Goal: Submit feedback/report problem

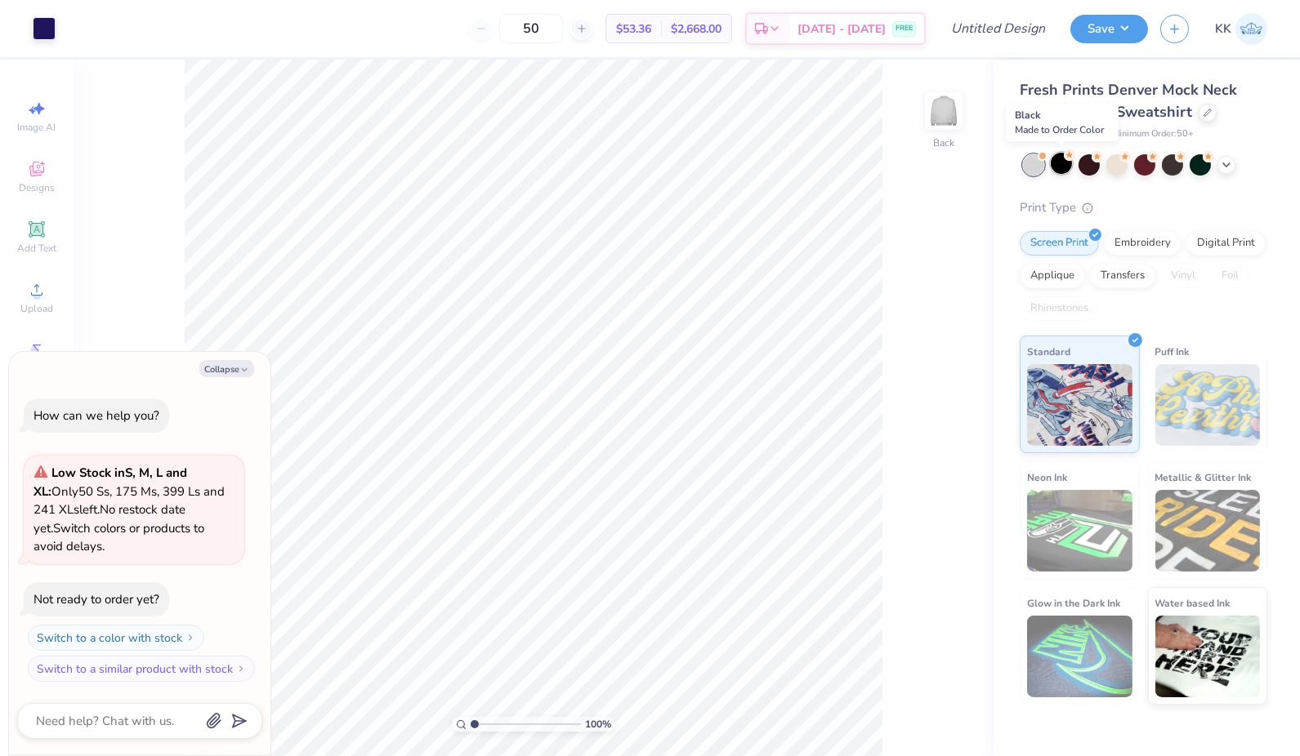
click at [1067, 167] on div at bounding box center [1060, 163] width 21 height 21
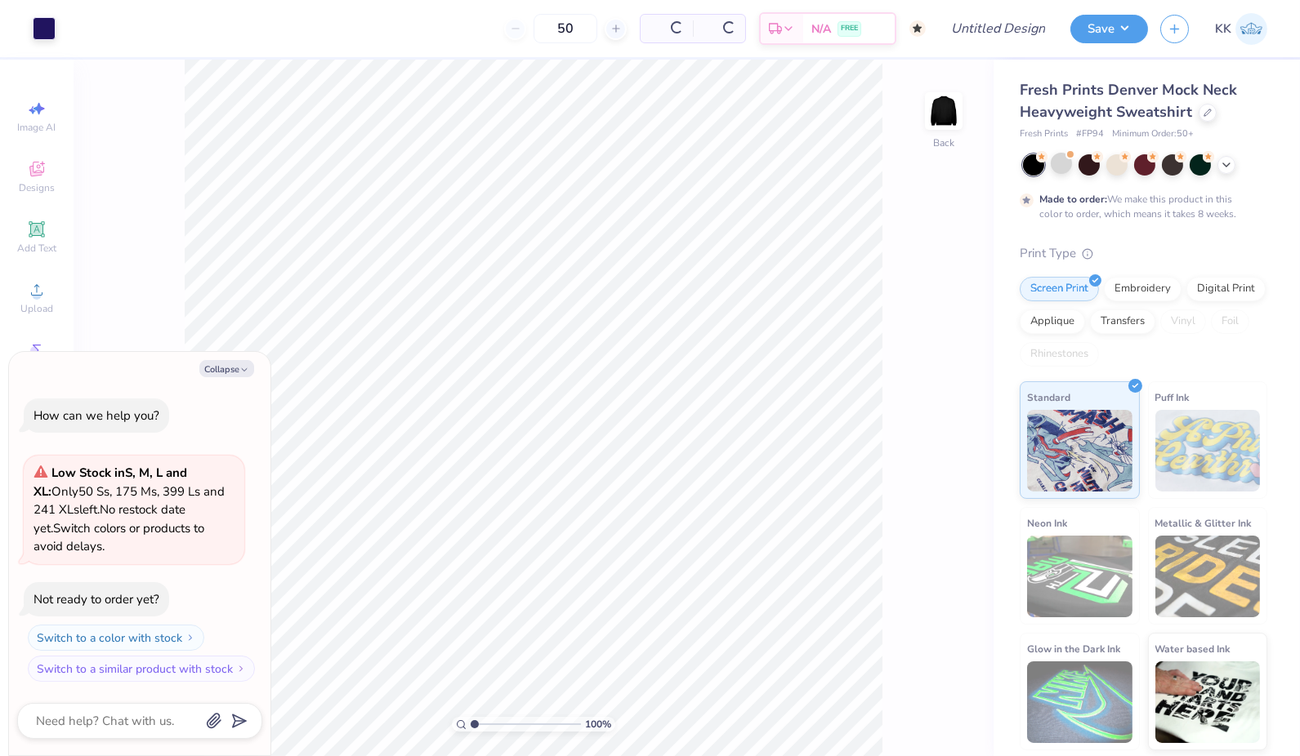
scroll to position [65, 0]
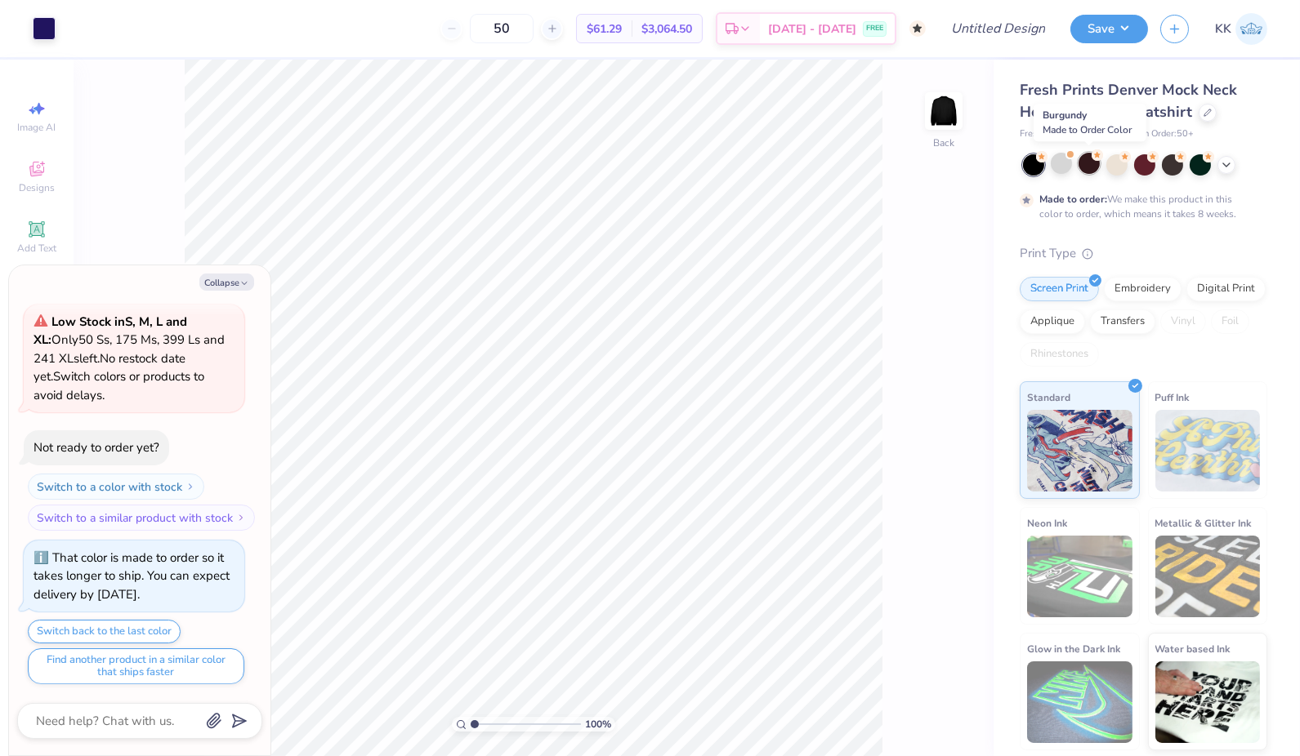
click at [1088, 167] on div at bounding box center [1088, 163] width 21 height 21
click at [1125, 161] on div at bounding box center [1116, 163] width 21 height 21
click at [1152, 164] on div at bounding box center [1144, 163] width 21 height 21
click at [1172, 164] on div at bounding box center [1172, 163] width 21 height 21
click at [1197, 164] on div at bounding box center [1199, 163] width 21 height 21
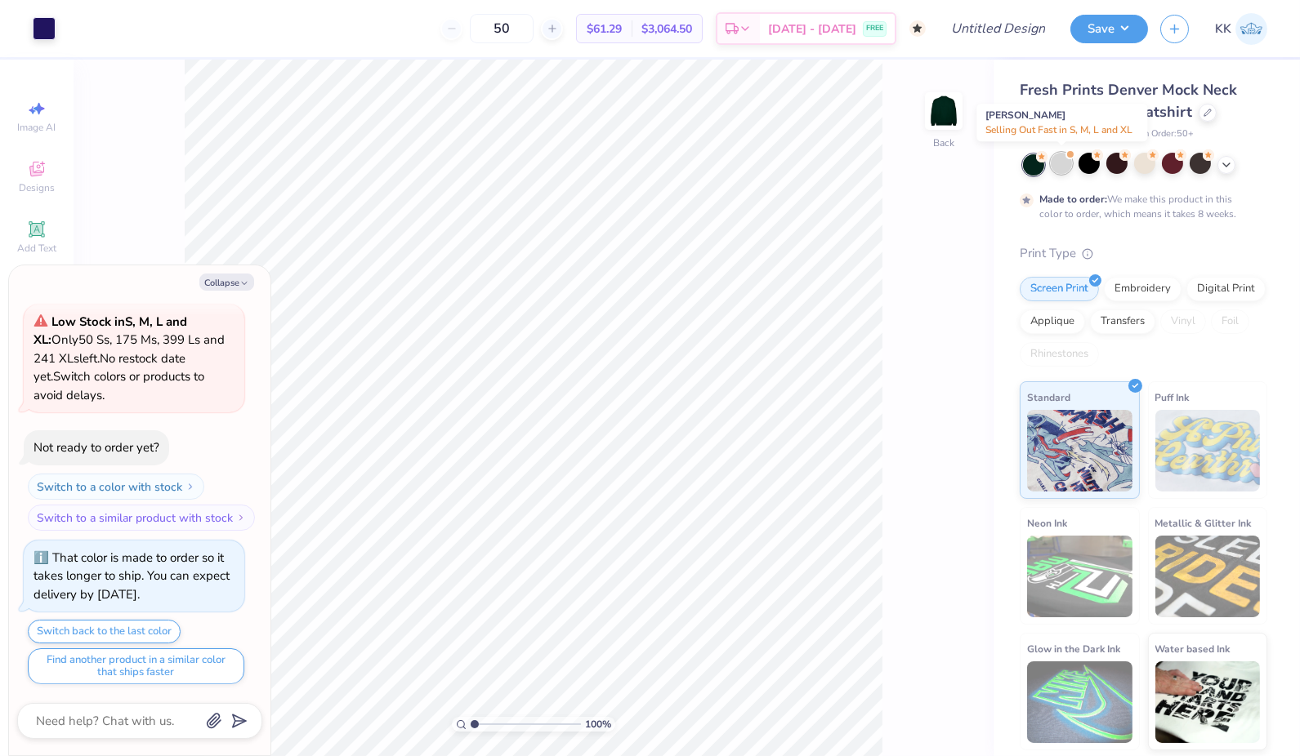
click at [1058, 165] on div at bounding box center [1060, 163] width 21 height 21
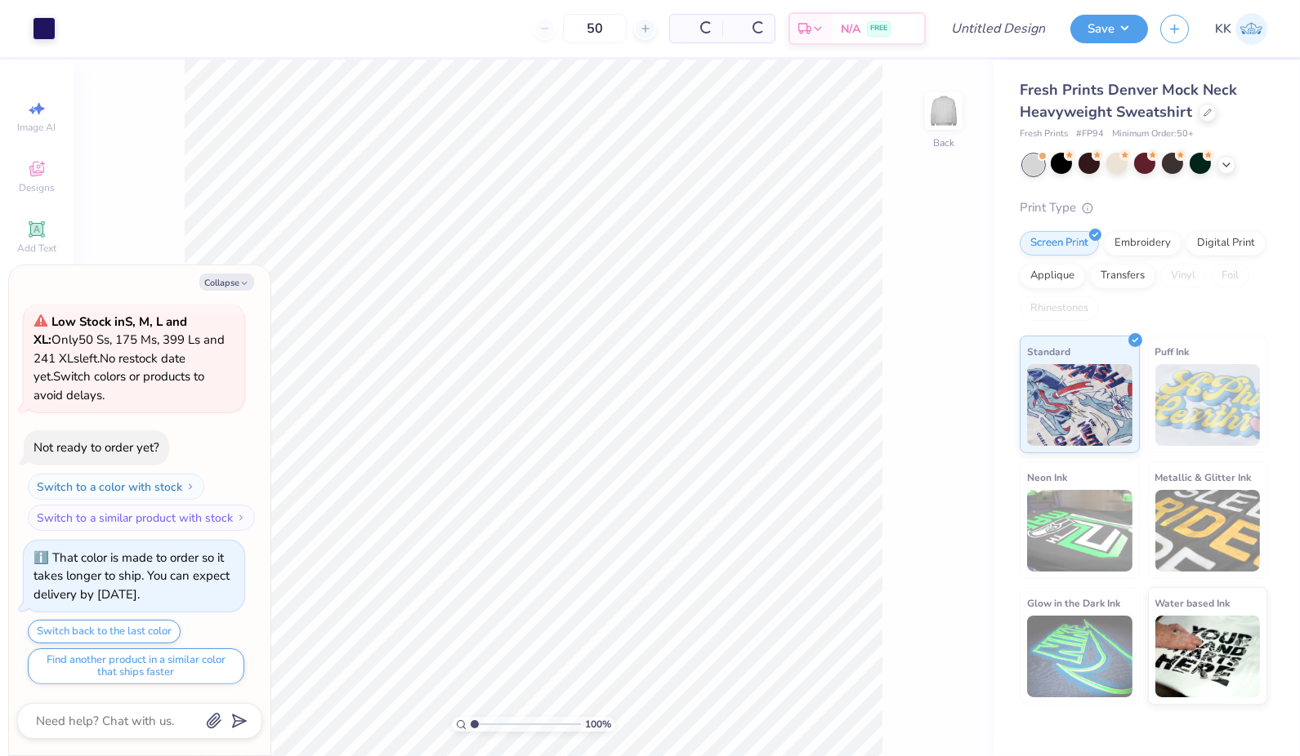
type textarea "x"
